Goal: Transaction & Acquisition: Purchase product/service

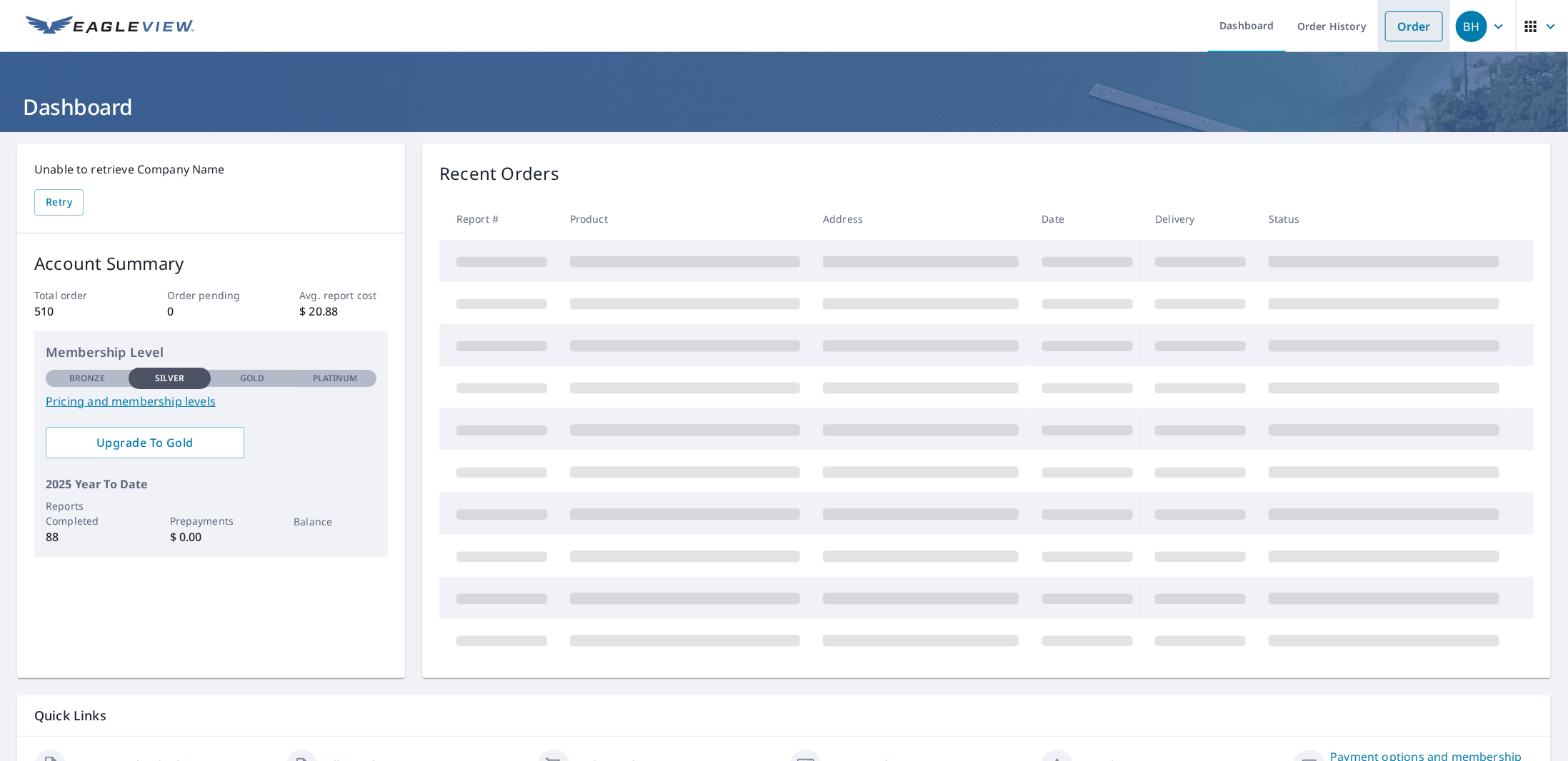
click at [1395, 25] on link "Order" at bounding box center [1414, 26] width 58 height 30
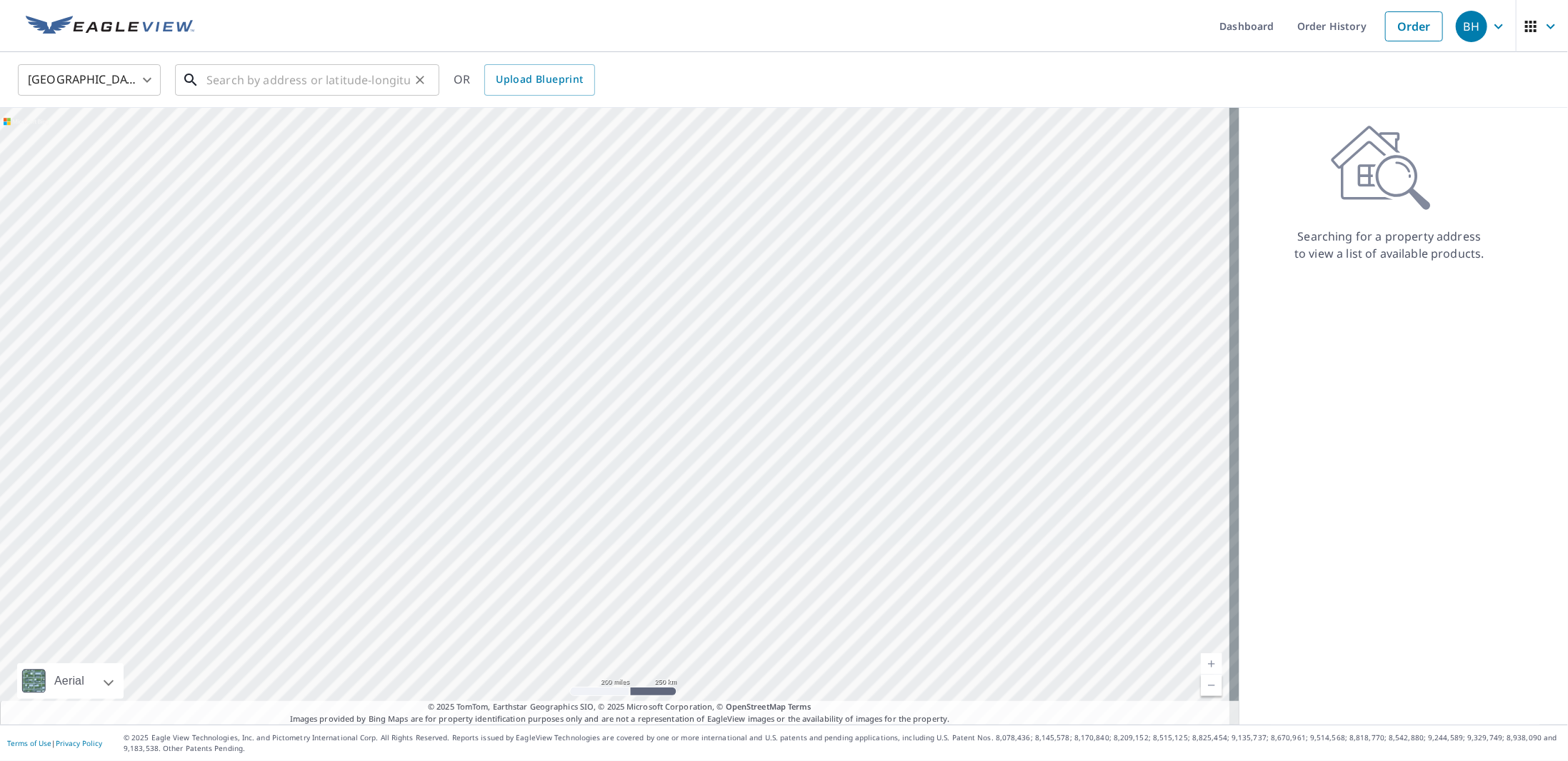
click at [296, 81] on input "text" at bounding box center [308, 80] width 203 height 40
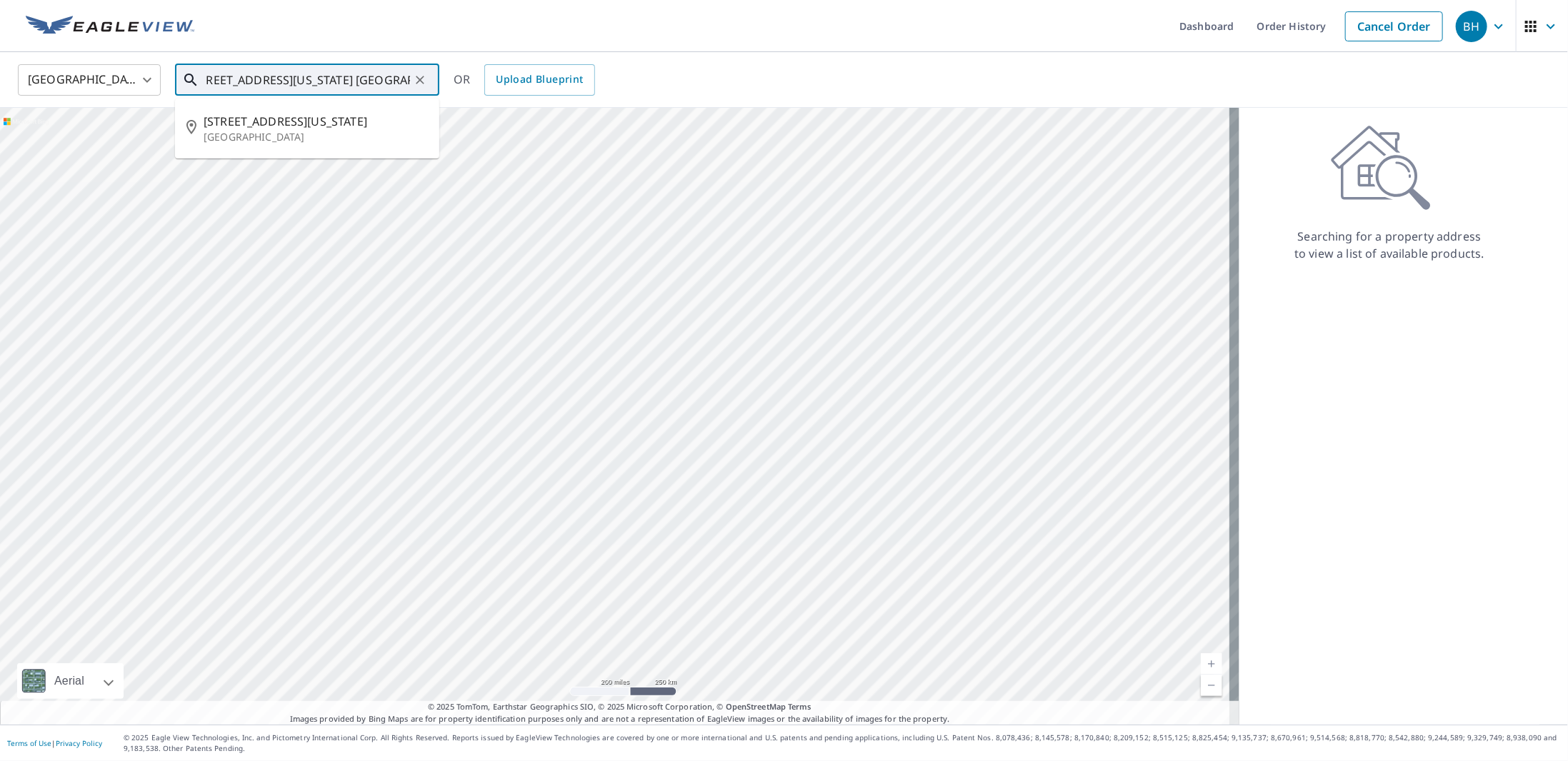
scroll to position [0, 25]
type input "[STREET_ADDRESS][US_STATE] [GEOGRAPHIC_DATA], [GEOGRAPHIC_DATA]"
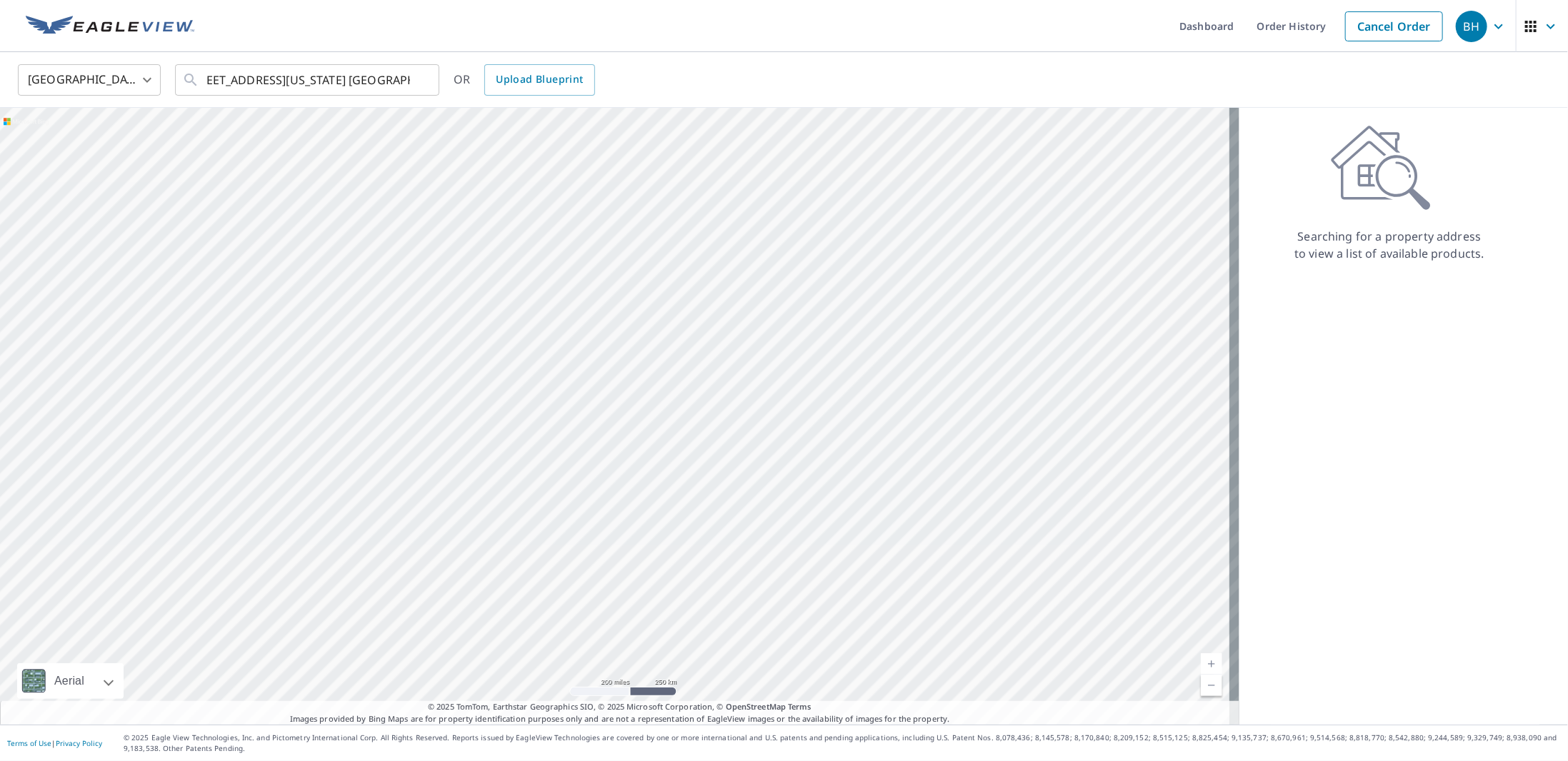
scroll to position [0, 0]
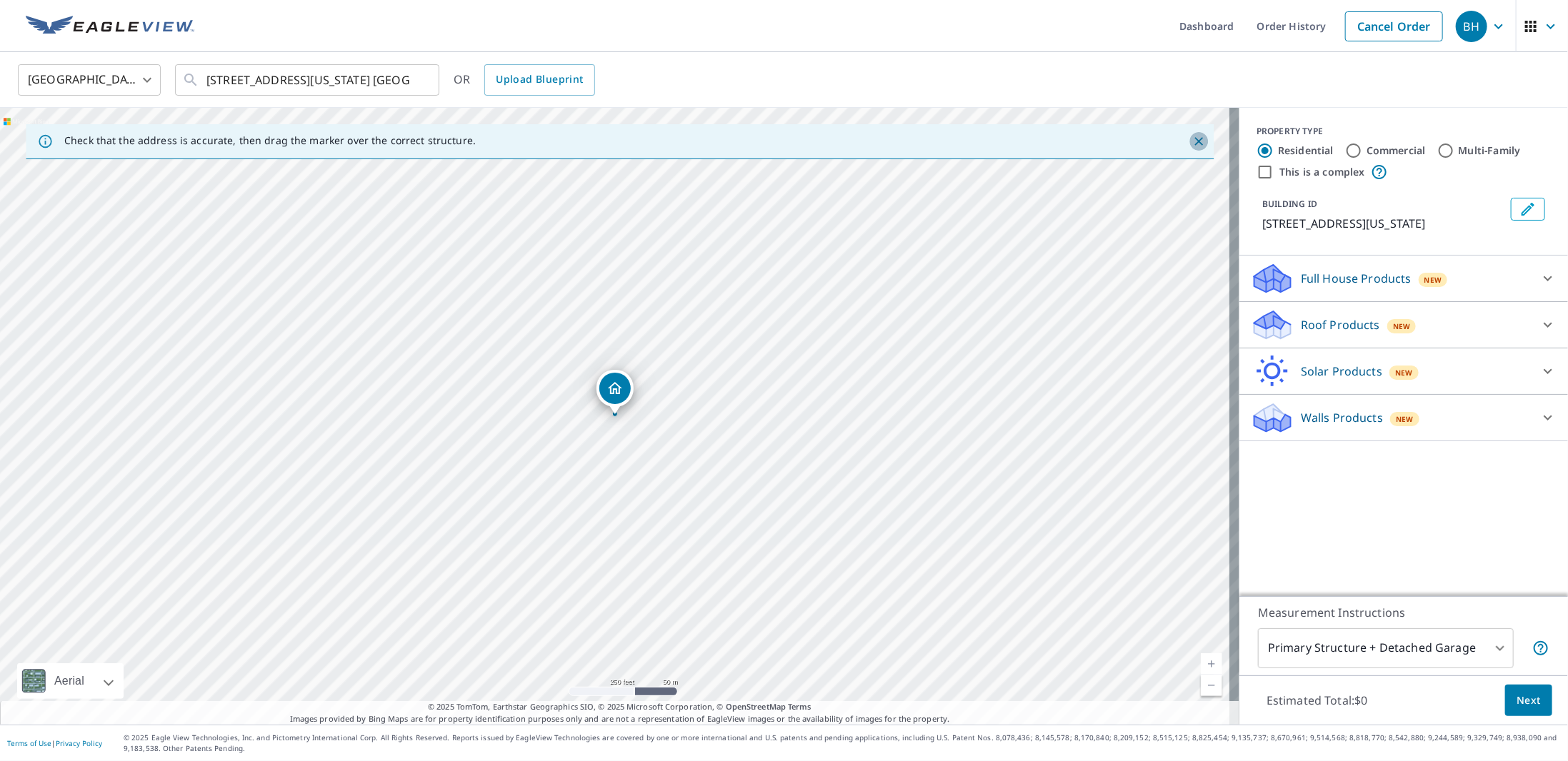
click at [1191, 145] on icon "Close" at bounding box center [1198, 142] width 15 height 15
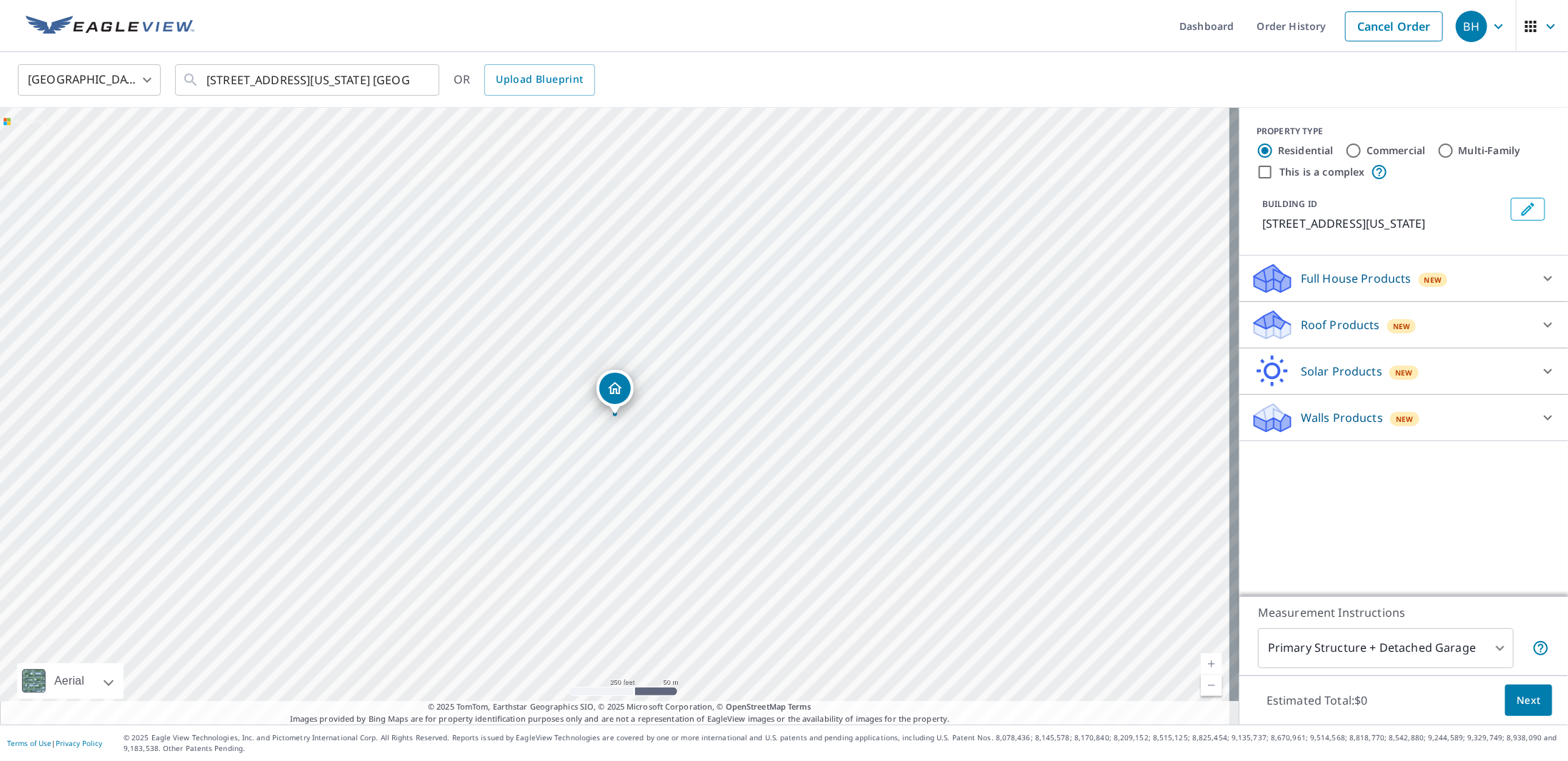
click at [1302, 331] on div "Roof Products New" at bounding box center [1391, 325] width 280 height 34
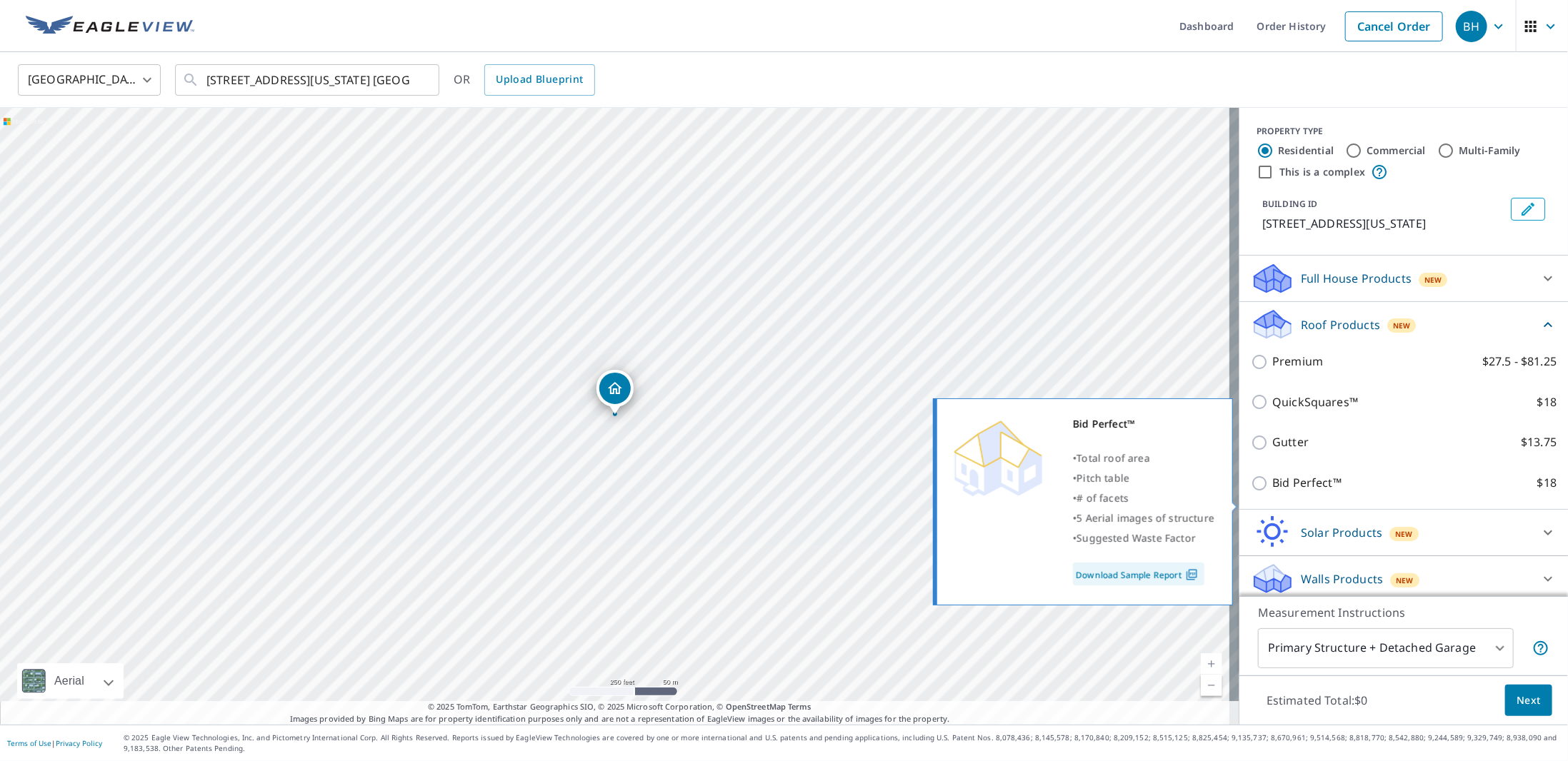
click at [1251, 492] on input "Bid Perfect™ $18" at bounding box center [1262, 483] width 22 height 17
checkbox input "true"
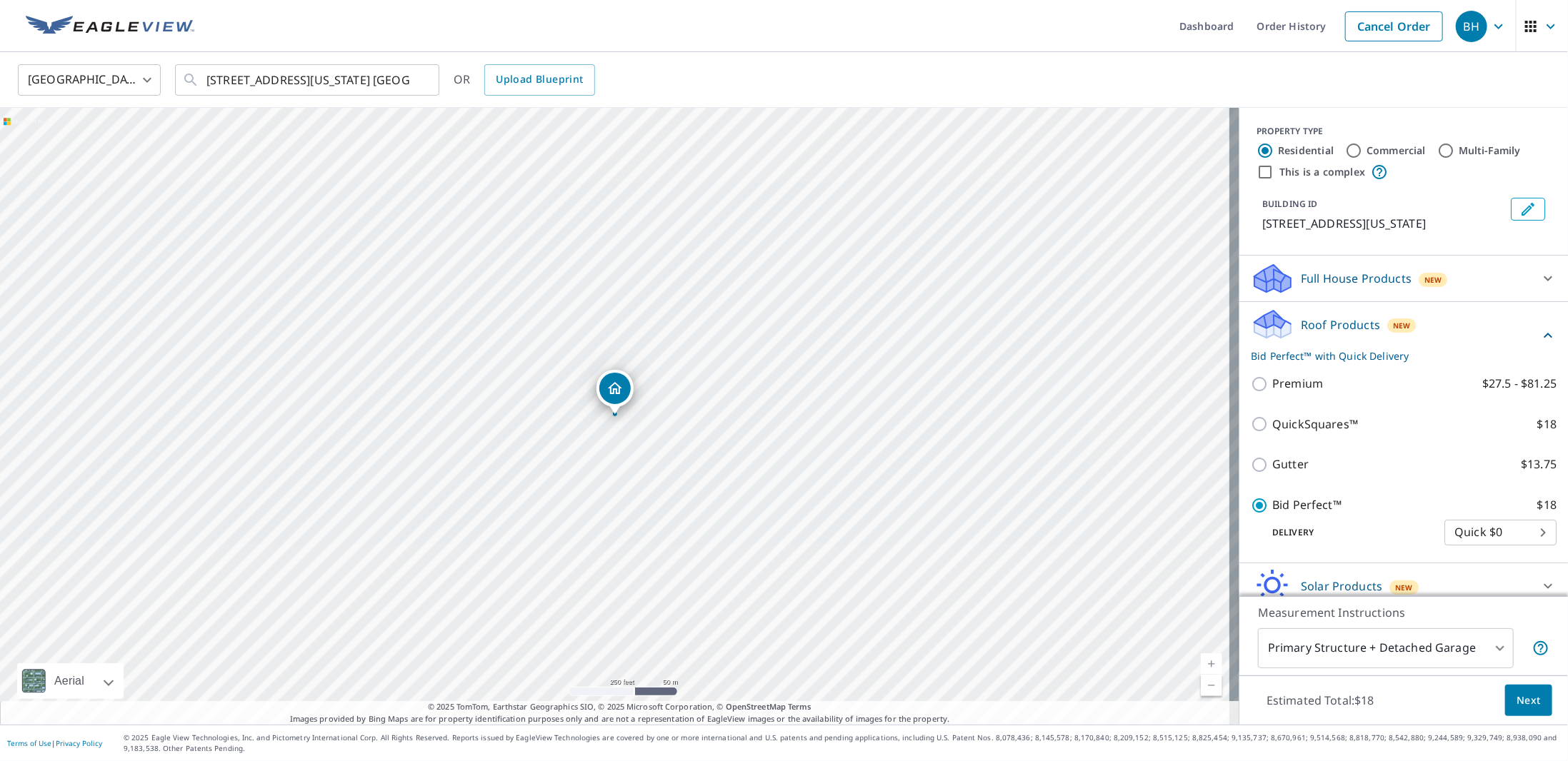
click at [1519, 702] on span "Next" at bounding box center [1528, 701] width 25 height 18
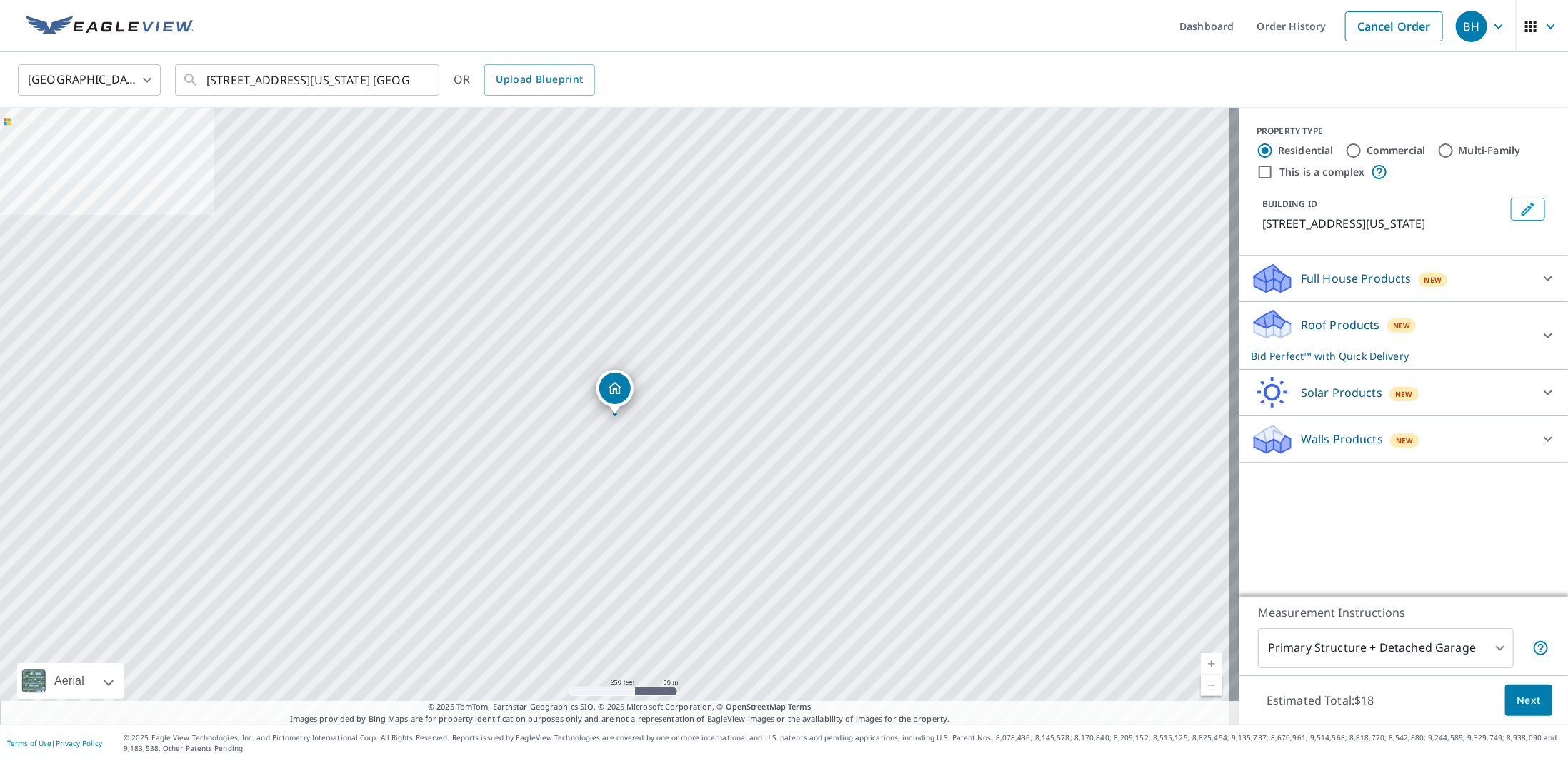
click at [1344, 333] on p "Roof Products" at bounding box center [1340, 324] width 79 height 17
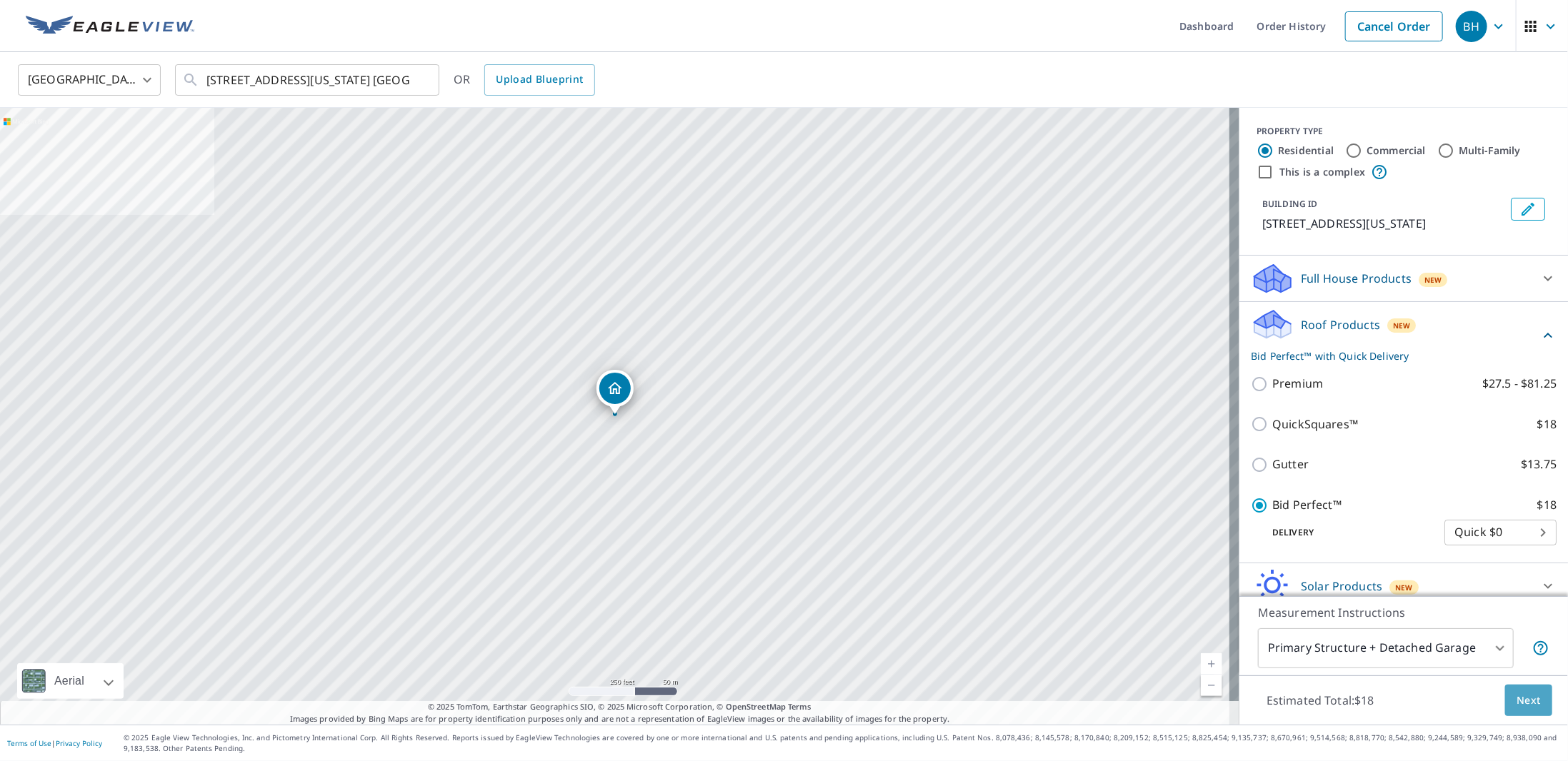
click at [1532, 703] on button "Next" at bounding box center [1529, 700] width 47 height 32
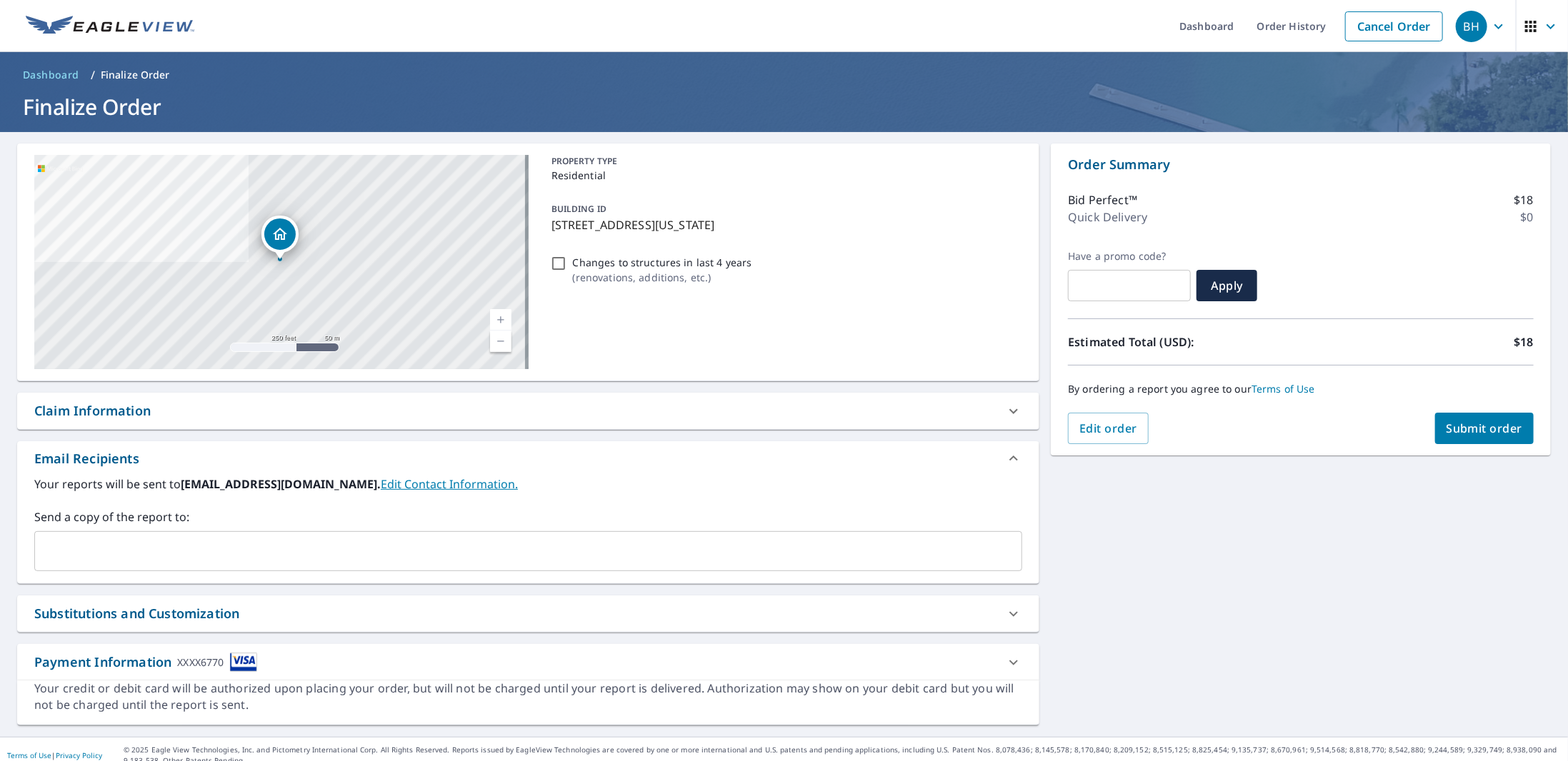
click at [1448, 420] on span "Submit order" at bounding box center [1484, 428] width 76 height 15
